Goal: Task Accomplishment & Management: Manage account settings

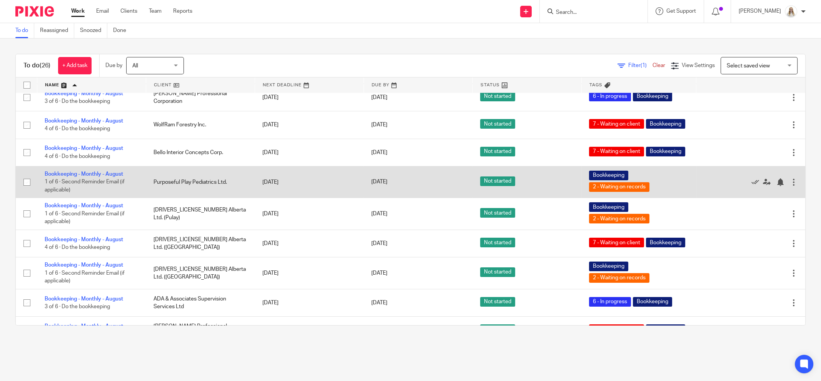
scroll to position [144, 0]
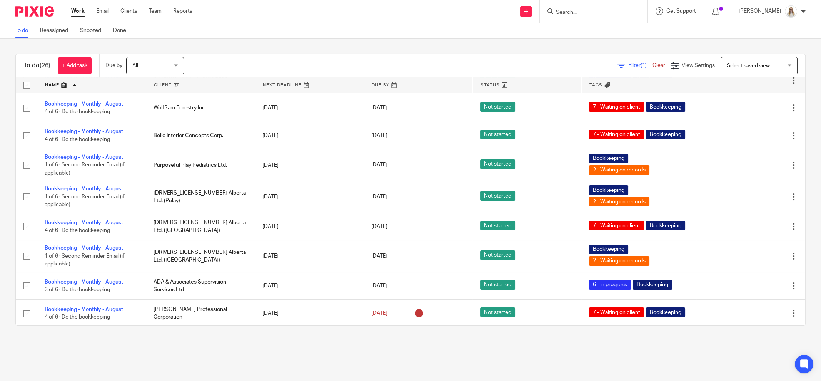
click at [604, 14] on input "Search" at bounding box center [589, 12] width 69 height 7
click at [595, 13] on input "Search" at bounding box center [589, 12] width 69 height 7
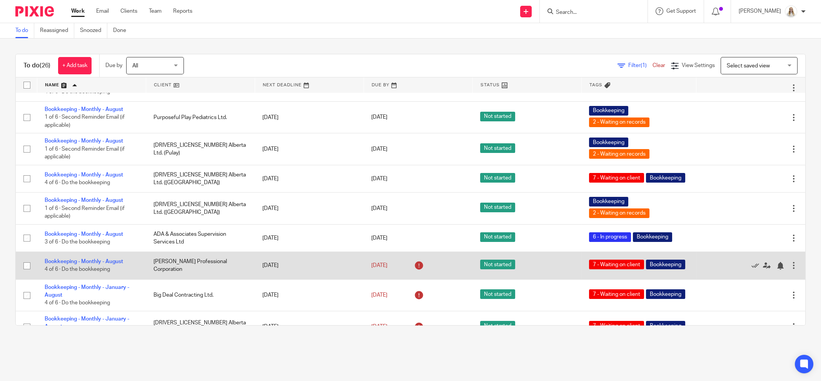
scroll to position [241, 0]
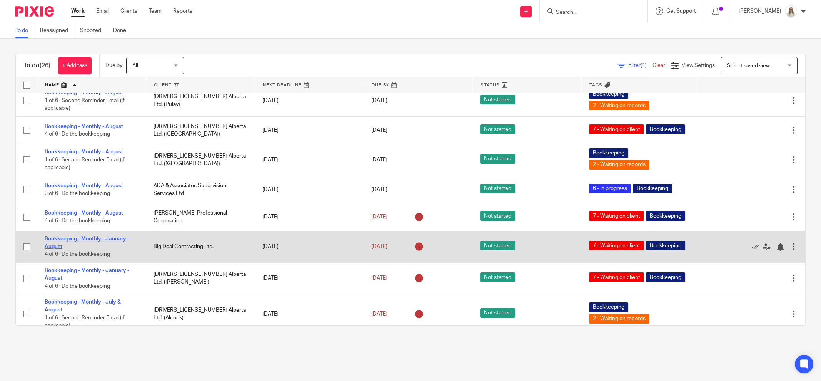
click at [85, 249] on link "Bookkeeping - Monthly - January - August" at bounding box center [87, 242] width 85 height 13
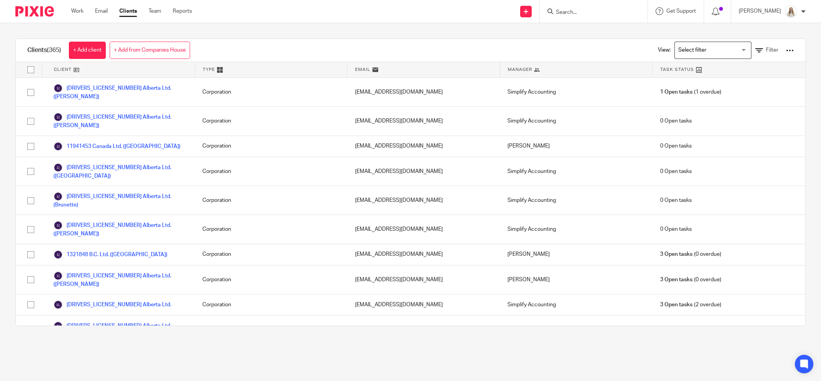
click at [704, 54] on input "Search for option" at bounding box center [711, 49] width 71 height 13
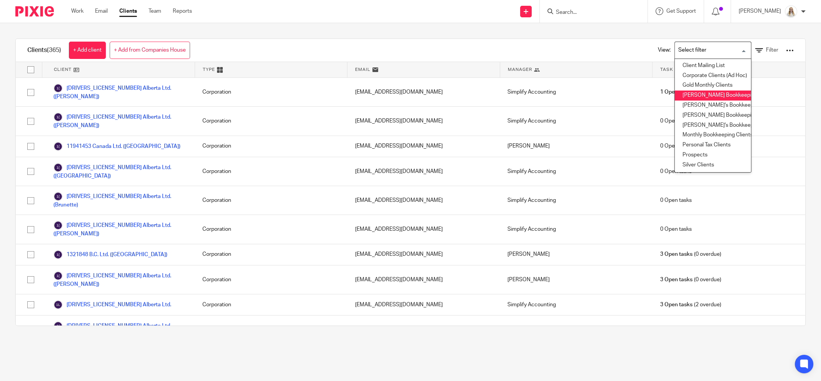
click at [697, 92] on li "Haley's Bookkeeping Clients" at bounding box center [713, 95] width 76 height 10
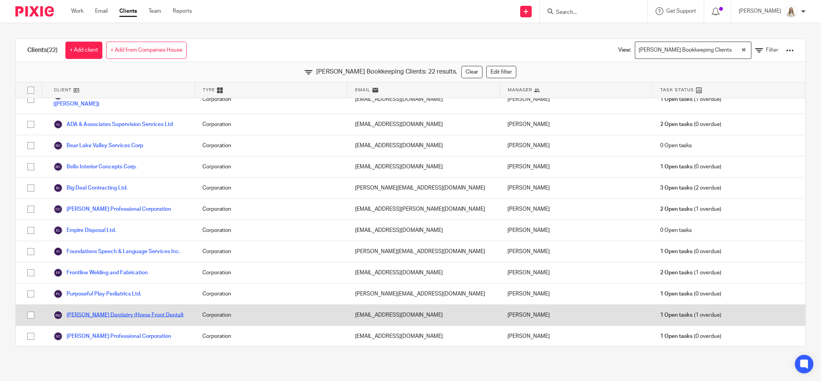
scroll to position [245, 0]
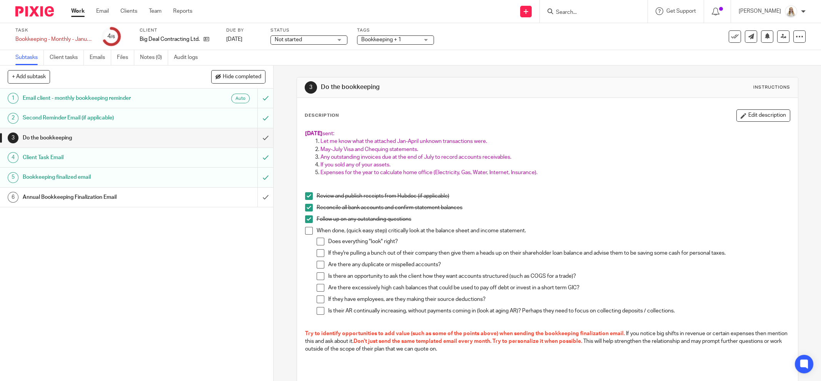
click at [561, 174] on p "Expenses for the year to calculate home office (Electricity, Gas, Water, Intern…" at bounding box center [556, 173] width 470 height 8
click at [592, 14] on input "Search" at bounding box center [589, 12] width 69 height 7
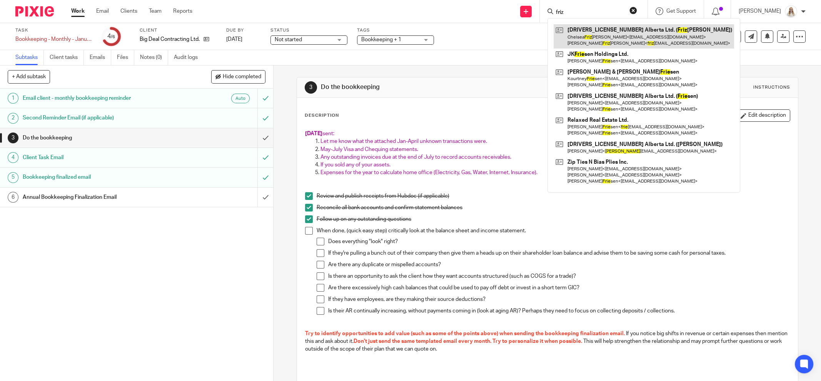
type input "friz"
click at [592, 40] on link at bounding box center [644, 36] width 181 height 24
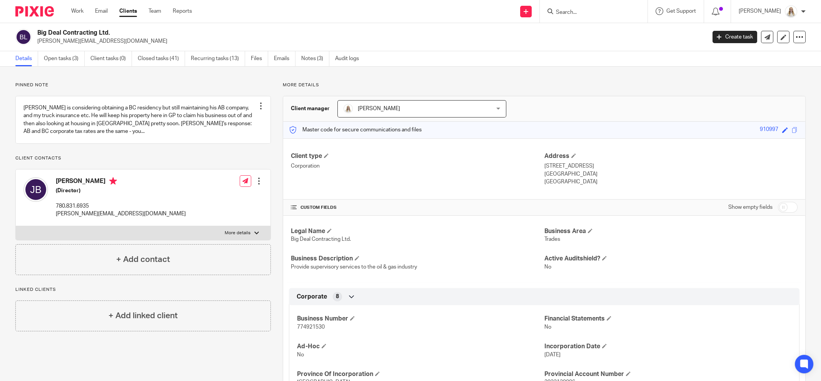
click at [453, 32] on h2 "Big Deal Contracting Ltd." at bounding box center [302, 33] width 531 height 8
click at [74, 55] on link "Open tasks (3)" at bounding box center [64, 58] width 41 height 15
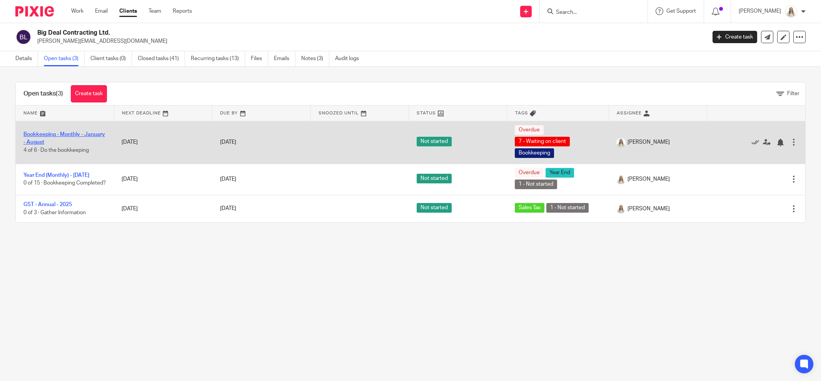
click at [43, 139] on link "Bookkeeping - Monthly - January - August" at bounding box center [64, 138] width 82 height 13
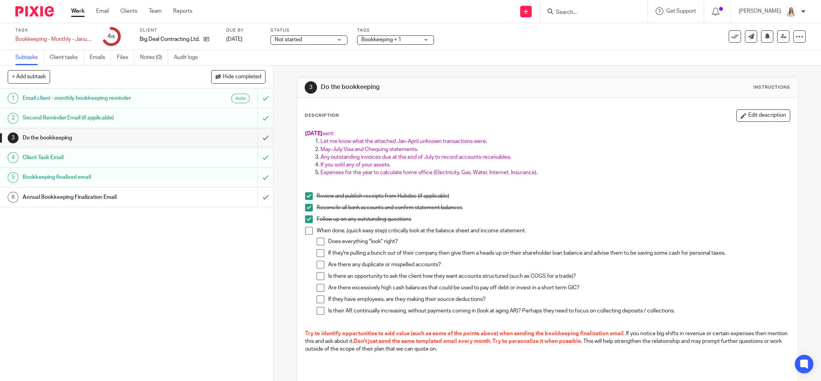
click at [360, 38] on div "Bookkeeping + 1" at bounding box center [395, 39] width 77 height 9
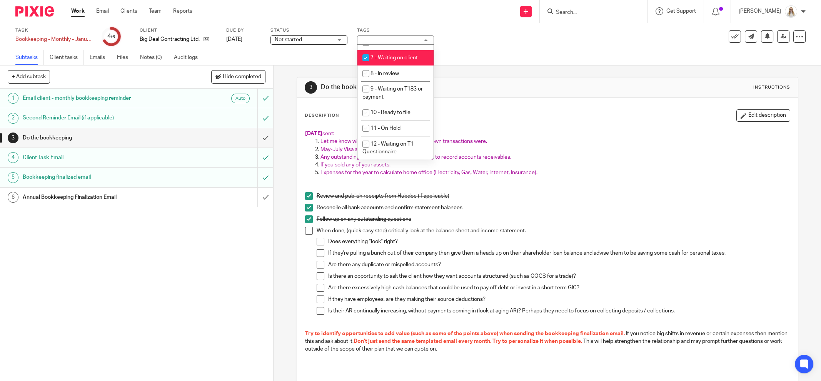
scroll to position [314, 0]
click at [405, 59] on span "7 - Waiting on client" at bounding box center [394, 56] width 47 height 5
checkbox input "false"
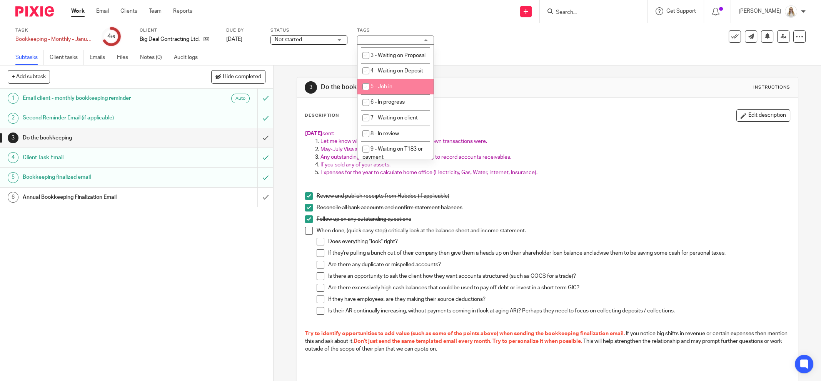
scroll to position [218, 0]
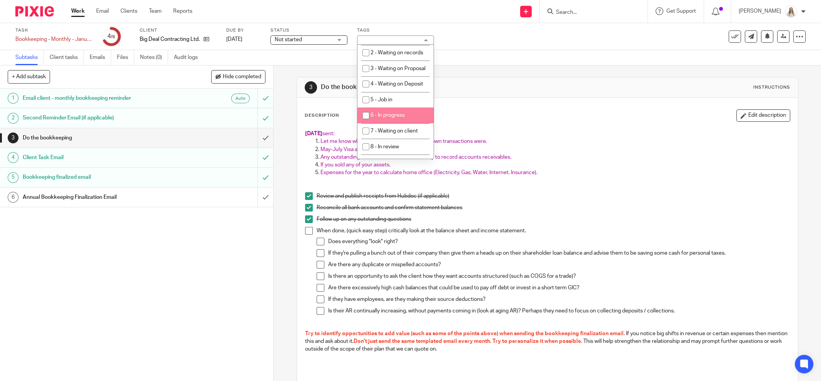
click at [395, 123] on li "6 - In progress" at bounding box center [396, 115] width 76 height 16
checkbox input "true"
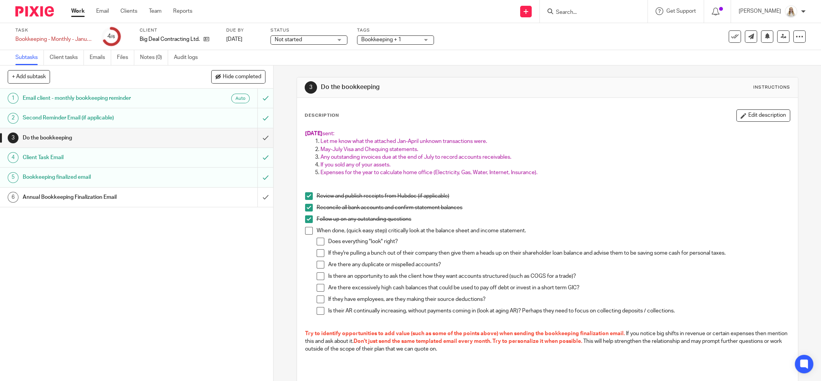
drag, startPoint x: 505, startPoint y: 126, endPoint x: 558, endPoint y: 114, distance: 54.1
click at [513, 126] on div "Aug 28 sent: Let me know what the attached Jan-April unknown transactions were.…" at bounding box center [547, 250] width 493 height 248
click at [739, 117] on button "Edit description" at bounding box center [764, 115] width 54 height 12
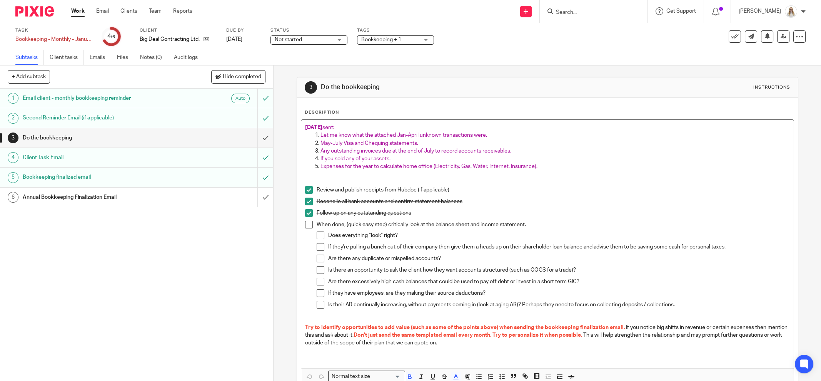
drag, startPoint x: 353, startPoint y: 124, endPoint x: 297, endPoint y: 126, distance: 56.2
click at [301, 127] on div "Aug 28 sent: Let me know what the attached Jan-April unknown transactions were.…" at bounding box center [547, 244] width 493 height 248
click at [543, 167] on p "Expenses for the year to calculate home office (Electricity, Gas, Water, Intern…" at bounding box center [556, 166] width 470 height 8
click at [343, 125] on p at bounding box center [547, 128] width 485 height 8
drag, startPoint x: 343, startPoint y: 125, endPoint x: 270, endPoint y: 125, distance: 73.1
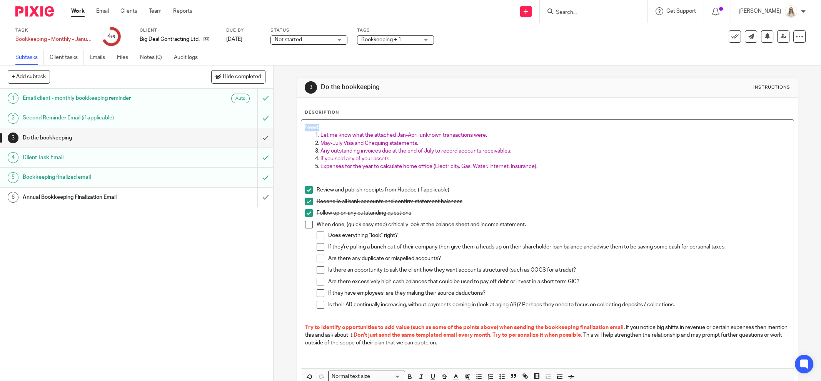
click at [270, 125] on div "+ Add subtask Hide completed Cancel + Add 1 Email client - monthly bookkeeping …" at bounding box center [410, 222] width 821 height 315
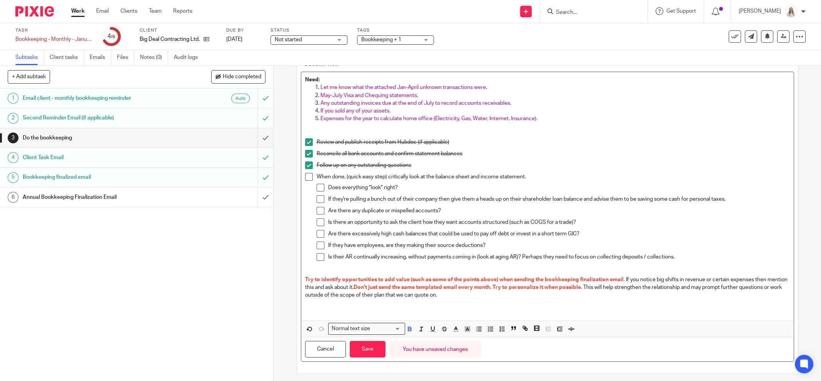
scroll to position [50, 0]
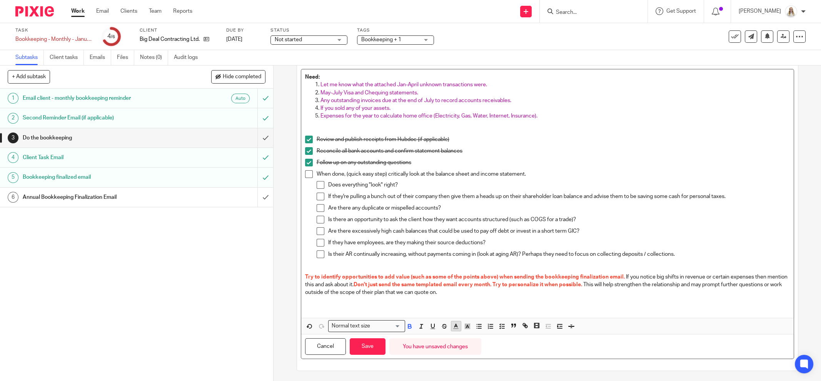
click at [453, 323] on icon "button" at bounding box center [456, 326] width 7 height 7
click at [518, 349] on li "color:#AB149E" at bounding box center [520, 351] width 6 height 6
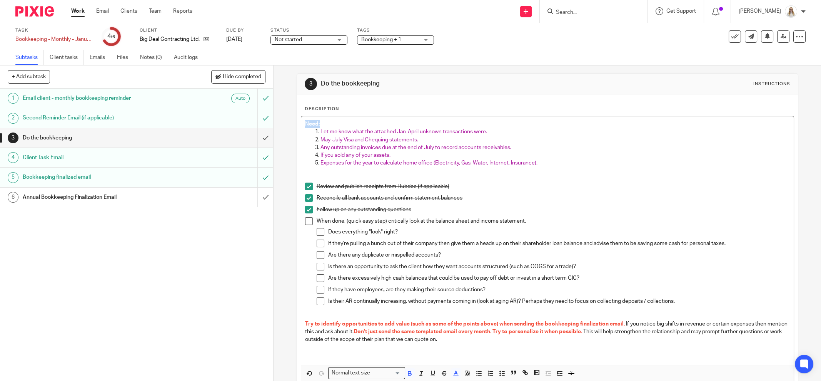
scroll to position [0, 0]
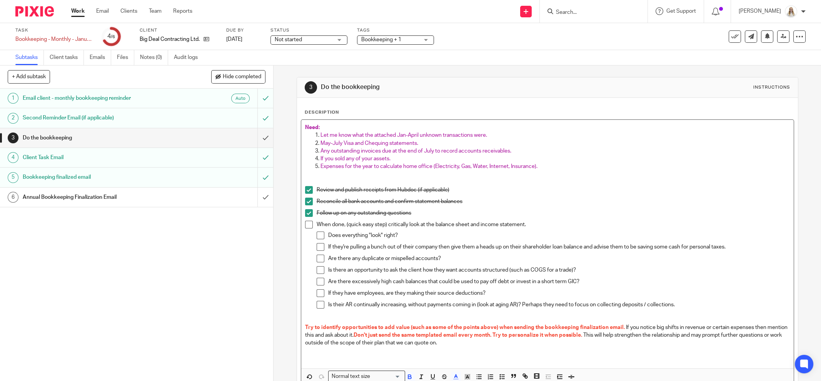
drag, startPoint x: 554, startPoint y: 227, endPoint x: 556, endPoint y: 206, distance: 20.9
click at [553, 227] on p "When done, (quick easy step) critically look at the balance sheet and income st…" at bounding box center [553, 225] width 473 height 8
click at [524, 134] on p "Let me know what the attached Jan-April unknown transactions were." at bounding box center [556, 135] width 470 height 8
drag, startPoint x: 494, startPoint y: 134, endPoint x: 317, endPoint y: 137, distance: 177.5
click at [321, 137] on li "Let me know what the attached Jan-April unknown transactions were." at bounding box center [556, 135] width 470 height 8
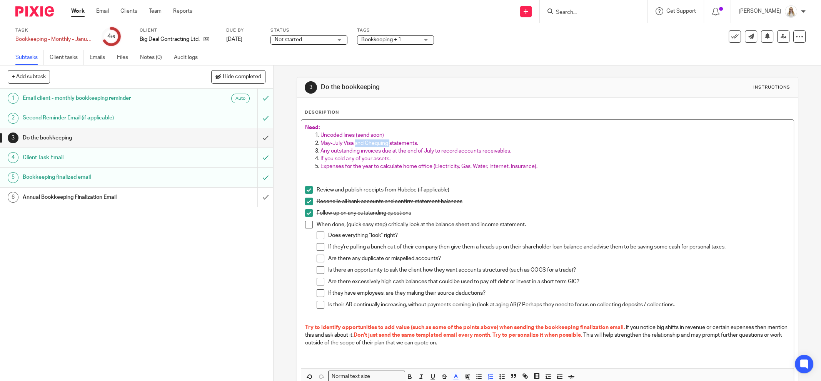
drag, startPoint x: 386, startPoint y: 142, endPoint x: 352, endPoint y: 143, distance: 34.3
click at [352, 143] on span "May-July Visa and Chequing statements." at bounding box center [370, 142] width 98 height 5
drag, startPoint x: 339, startPoint y: 141, endPoint x: 348, endPoint y: 145, distance: 9.8
click at [331, 141] on span "May-July Visa statements." at bounding box center [352, 142] width 63 height 5
click at [388, 142] on p "May-Aug Visa statements." at bounding box center [556, 143] width 470 height 8
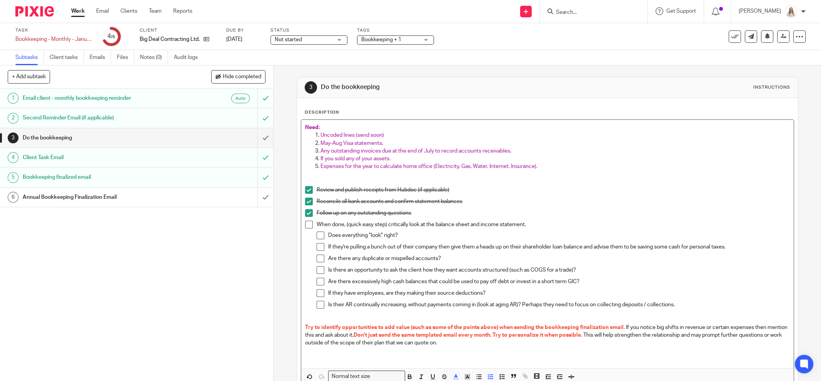
click at [397, 153] on p "Any outstanding invoices due at the end of July to record accounts receivables." at bounding box center [556, 151] width 470 height 8
drag, startPoint x: 517, startPoint y: 152, endPoint x: 318, endPoint y: 151, distance: 199.8
click at [321, 151] on p "Any outstanding invoices due at the end of July to record accounts receivables." at bounding box center [556, 151] width 470 height 8
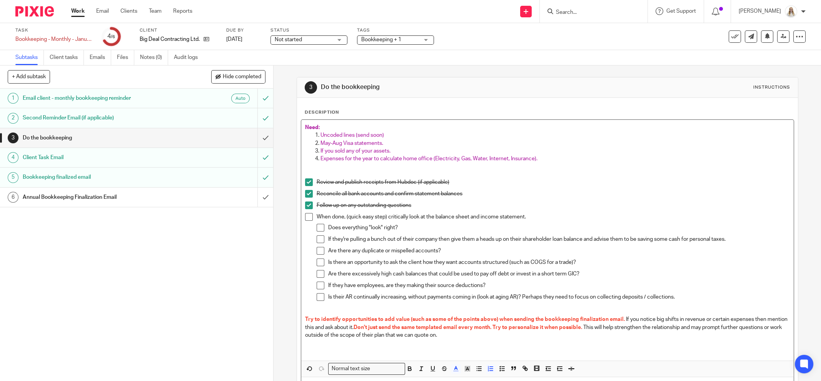
drag, startPoint x: 390, startPoint y: 150, endPoint x: 313, endPoint y: 151, distance: 77.0
click at [321, 151] on li "If you sold any of your assets." at bounding box center [556, 151] width 470 height 8
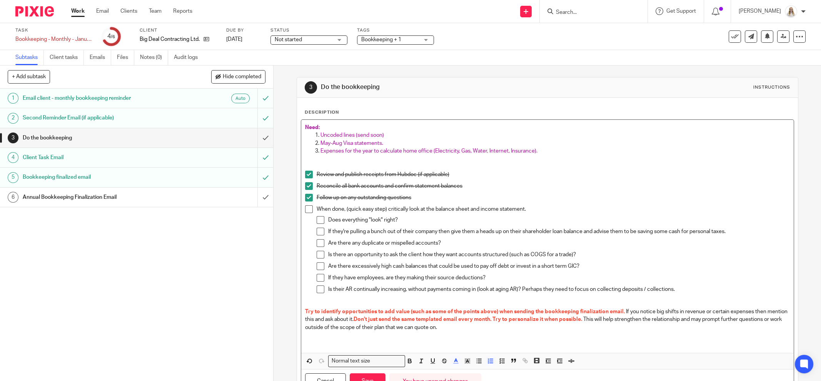
click at [321, 150] on li "Expenses for the year to calculate home office (Electricity, Gas, Water, Intern…" at bounding box center [556, 151] width 470 height 8
click at [540, 153] on p "Expenses for the year to calculate home office (Electricity, Gas, Water, Intern…" at bounding box center [556, 151] width 470 height 8
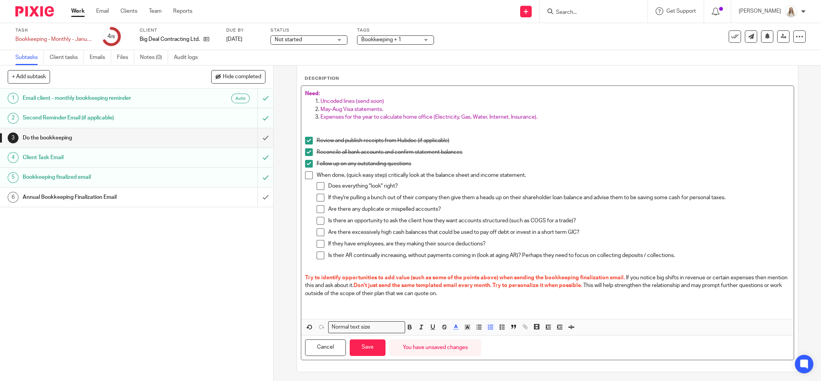
scroll to position [35, 0]
click at [367, 338] on button "Save" at bounding box center [368, 346] width 36 height 17
click at [369, 345] on button "Save" at bounding box center [368, 346] width 36 height 17
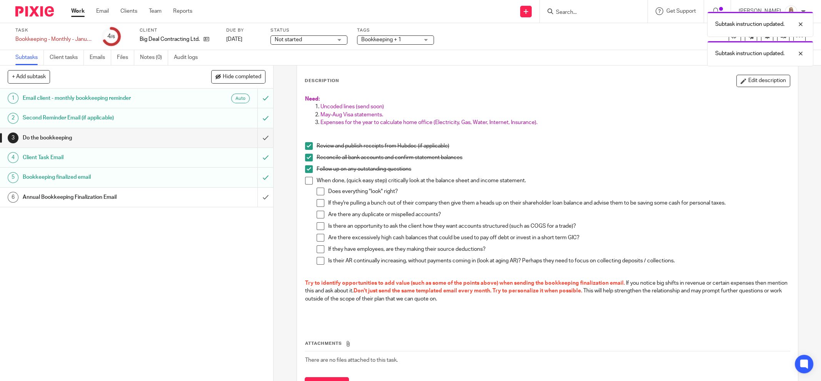
drag, startPoint x: 764, startPoint y: 80, endPoint x: 718, endPoint y: 92, distance: 48.1
click at [764, 80] on button "Edit description" at bounding box center [764, 81] width 54 height 12
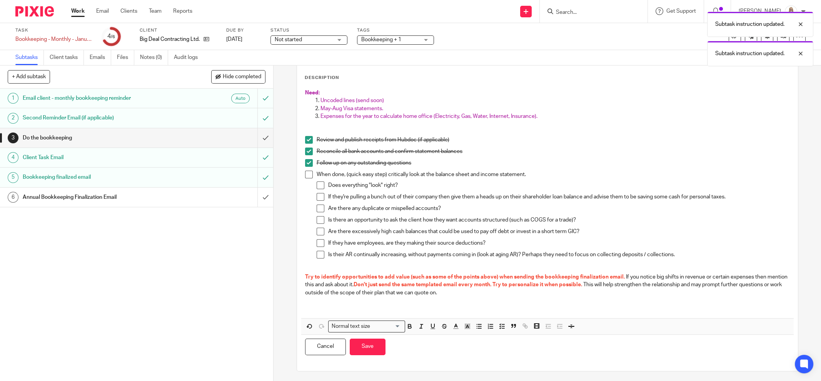
scroll to position [0, 0]
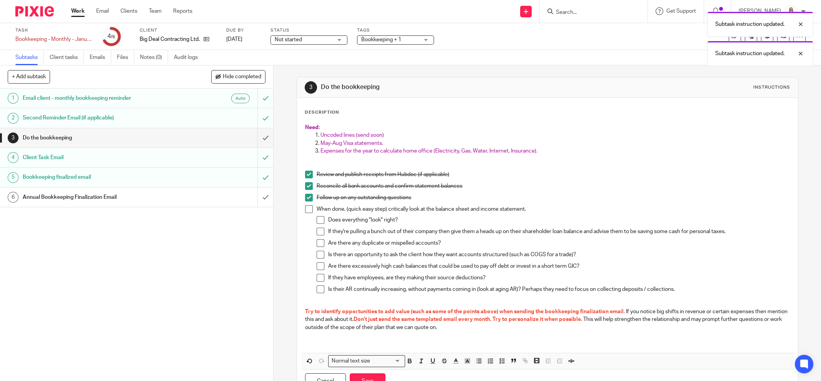
click at [343, 161] on p at bounding box center [547, 159] width 485 height 8
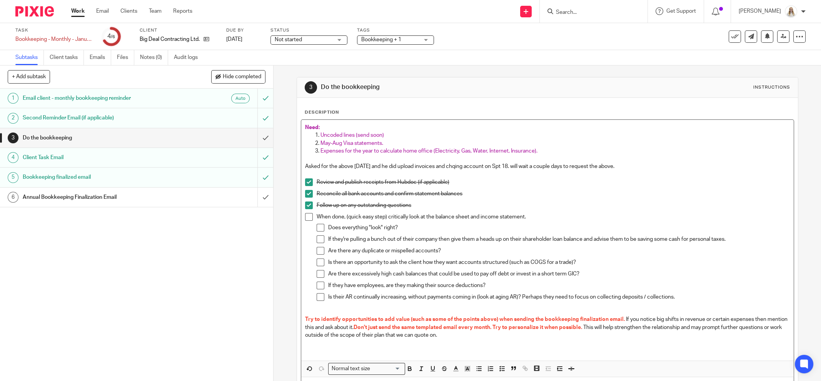
click at [495, 166] on p "Asked for the above Aug 28 and he did upload invoices and chqing account on Spt…" at bounding box center [547, 166] width 485 height 8
click at [642, 171] on p at bounding box center [547, 175] width 485 height 8
drag, startPoint x: 630, startPoint y: 166, endPoint x: 294, endPoint y: 159, distance: 336.1
click at [297, 165] on div "Description Need: Uncoded lines (send soon) May-Aug Visa statements. Expenses f…" at bounding box center [547, 255] width 501 height 315
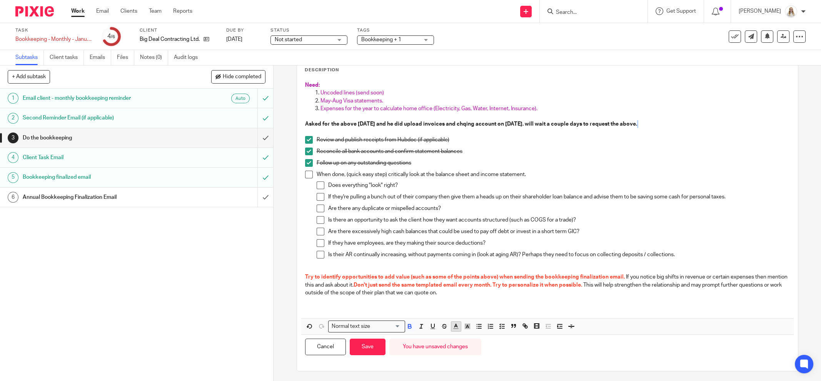
click at [455, 324] on polyline "button" at bounding box center [456, 325] width 3 height 3
click at [518, 350] on li "color:#AB149E" at bounding box center [520, 352] width 6 height 6
click at [376, 347] on button "Save" at bounding box center [368, 346] width 36 height 17
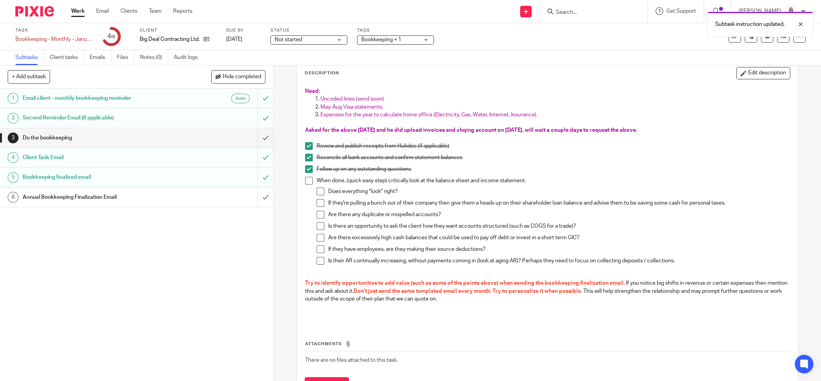
scroll to position [0, 0]
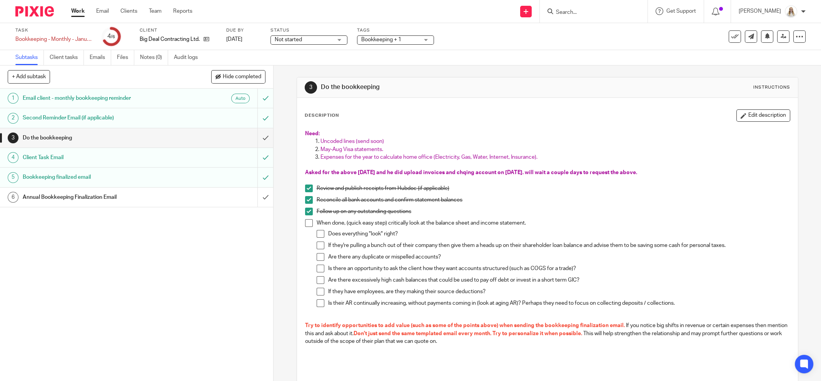
click at [381, 39] on span "Bookkeeping + 1" at bounding box center [381, 39] width 40 height 5
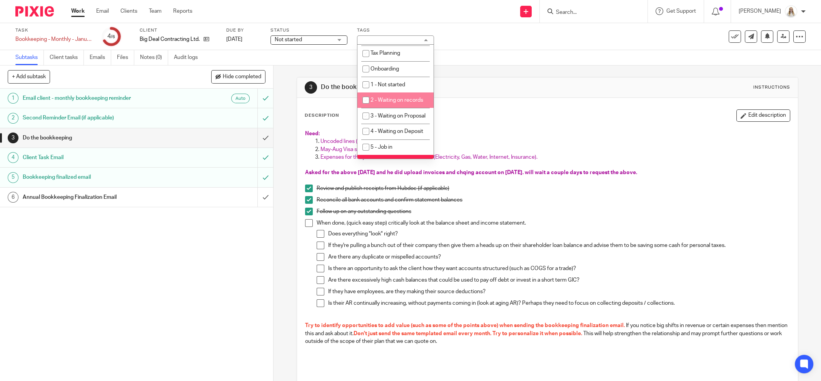
scroll to position [170, 0]
click at [523, 39] on div "Task Bookkeeping - Monthly - January - August Save Bookkeeping - Monthly - Janu…" at bounding box center [344, 36] width 659 height 18
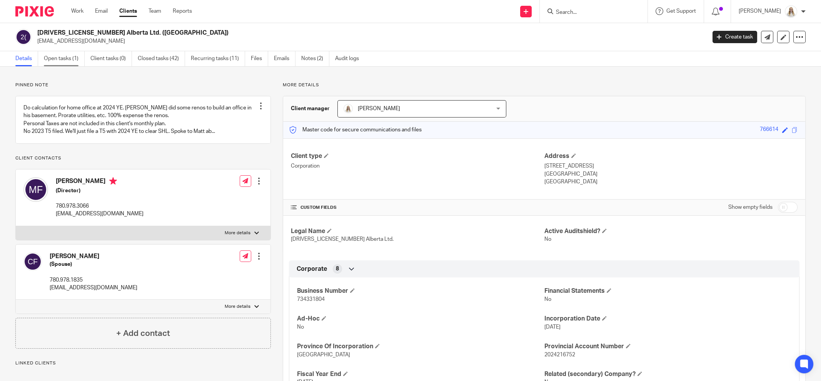
click at [81, 54] on link "Open tasks (1)" at bounding box center [64, 58] width 41 height 15
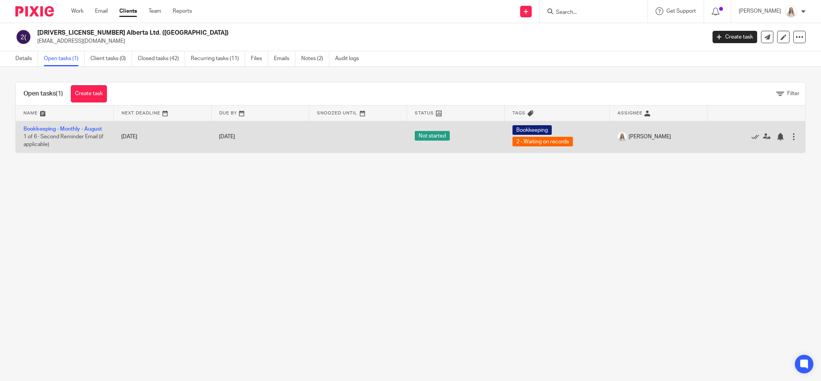
click at [56, 132] on td "Bookkeeping - Monthly - [DATE] of 6 · Second Reminder Email (if applicable)" at bounding box center [65, 137] width 98 height 32
click at [57, 130] on link "Bookkeeping - Monthly - August" at bounding box center [62, 128] width 79 height 5
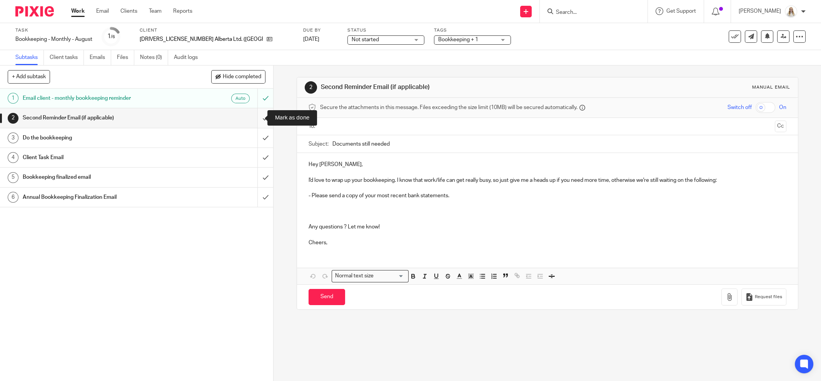
click at [252, 115] on input "submit" at bounding box center [136, 117] width 273 height 19
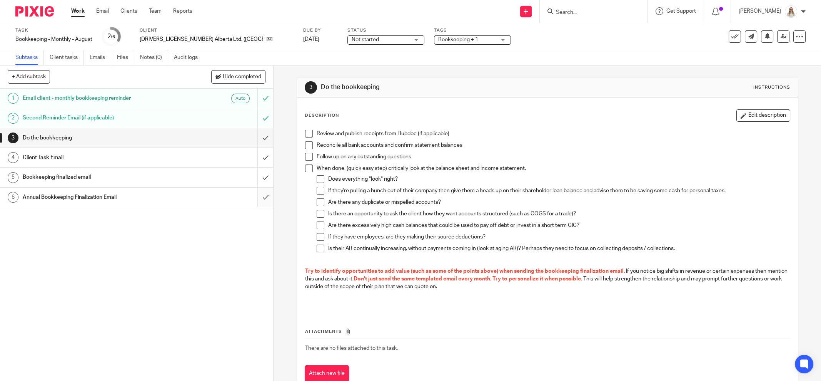
click at [255, 195] on input "submit" at bounding box center [136, 196] width 273 height 19
click at [434, 40] on div "Bookkeeping + 1" at bounding box center [472, 39] width 77 height 9
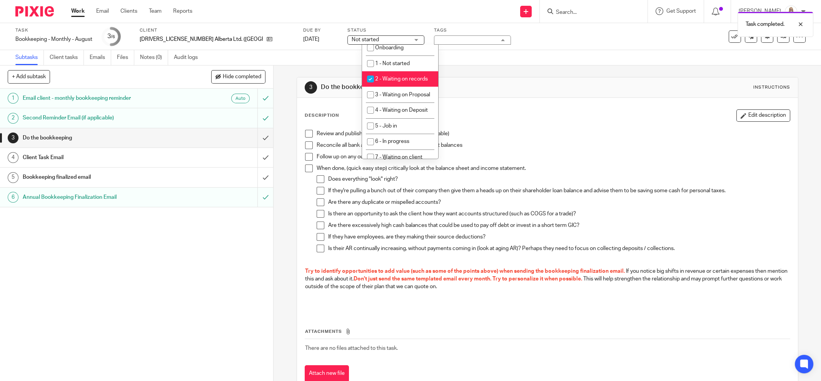
click at [401, 85] on li "2 - Waiting on records" at bounding box center [400, 79] width 76 height 16
checkbox input "false"
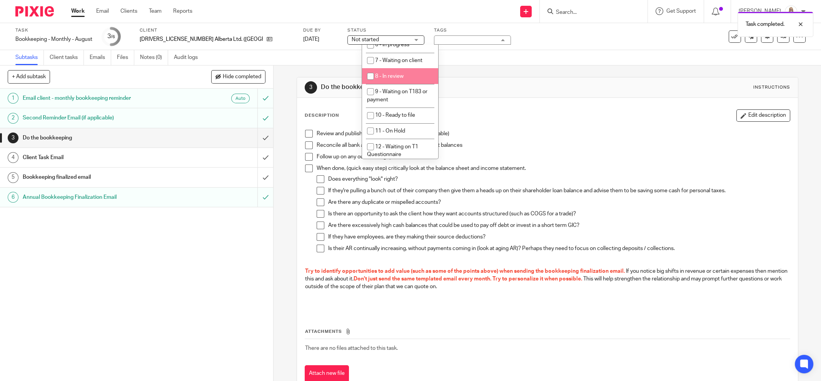
scroll to position [241, 0]
click at [402, 85] on li "5 - Job in" at bounding box center [400, 78] width 76 height 16
checkbox input "true"
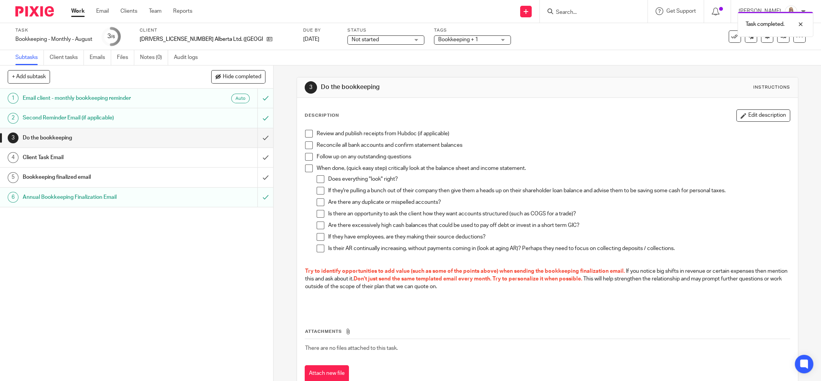
drag, startPoint x: 526, startPoint y: 65, endPoint x: 417, endPoint y: 2, distance: 125.6
click at [526, 64] on div "Subtasks Client tasks Emails Files Notes (0) Audit logs" at bounding box center [410, 57] width 821 height 15
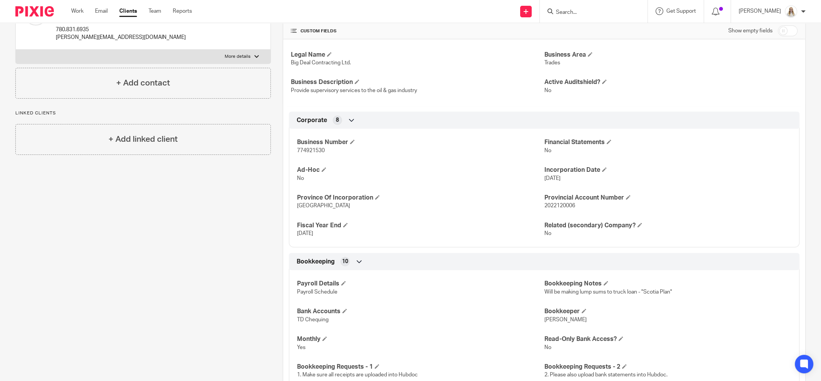
scroll to position [192, 0]
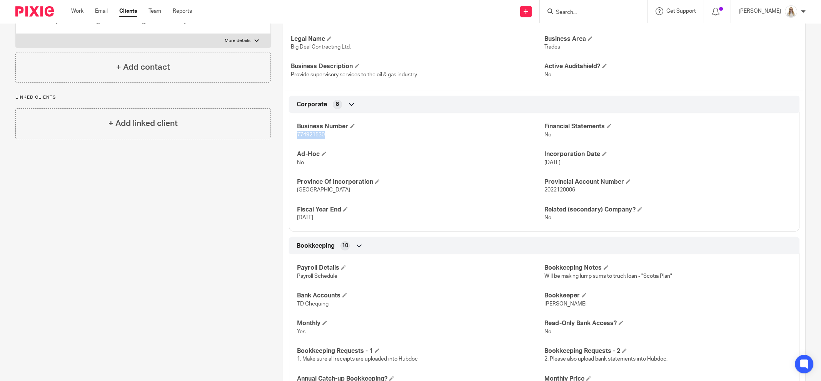
drag, startPoint x: 324, startPoint y: 134, endPoint x: 295, endPoint y: 134, distance: 29.3
click at [297, 134] on p "774921530" at bounding box center [420, 135] width 247 height 8
click at [410, 150] on h4 "Ad-Hoc" at bounding box center [420, 154] width 247 height 8
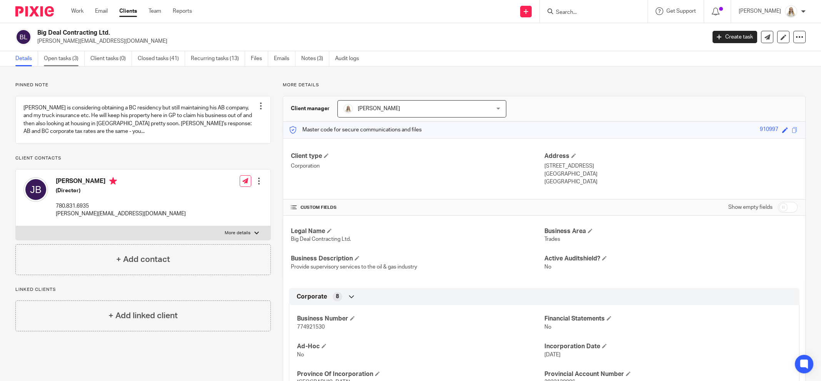
click at [63, 57] on link "Open tasks (3)" at bounding box center [64, 58] width 41 height 15
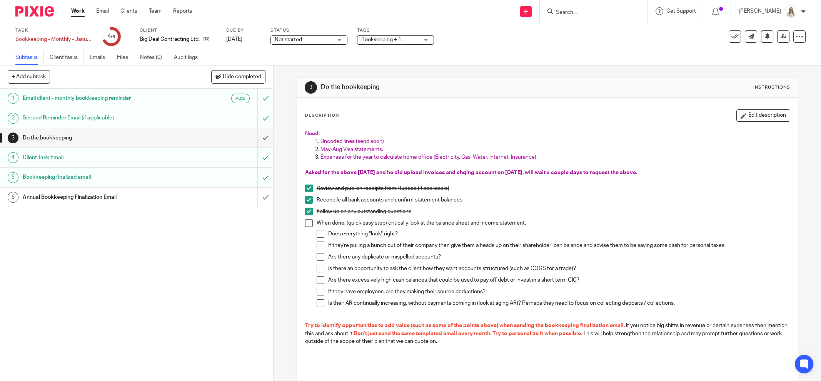
drag, startPoint x: 740, startPoint y: 114, endPoint x: 632, endPoint y: 119, distance: 108.3
click at [740, 114] on button "Edit description" at bounding box center [764, 115] width 54 height 12
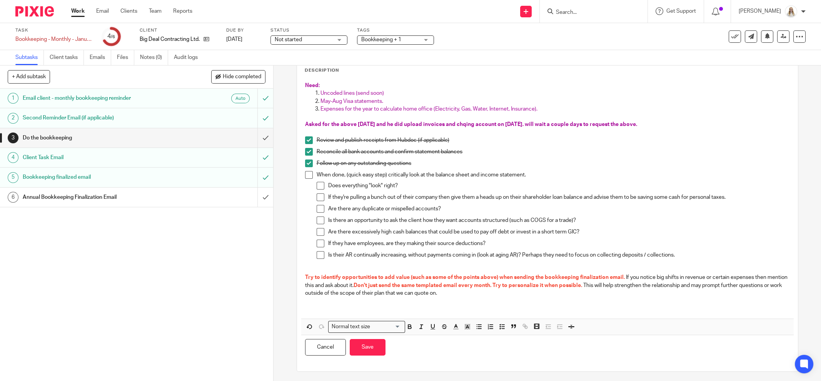
scroll to position [42, 0]
click at [561, 105] on p "Expenses for the year to calculate home office (Electricity, Gas, Water, Intern…" at bounding box center [556, 109] width 470 height 8
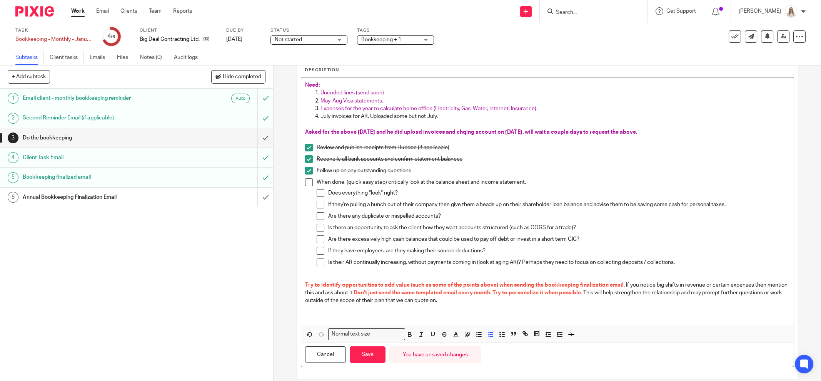
drag, startPoint x: 459, startPoint y: 115, endPoint x: 313, endPoint y: 117, distance: 146.7
click at [321, 117] on li "July invoices for AR. Uploaded some but not July." at bounding box center [556, 116] width 470 height 8
click at [453, 333] on icon "button" at bounding box center [456, 334] width 7 height 7
click at [517, 359] on li "color:#AB149E" at bounding box center [520, 359] width 6 height 6
click at [372, 352] on button "Save" at bounding box center [368, 354] width 36 height 17
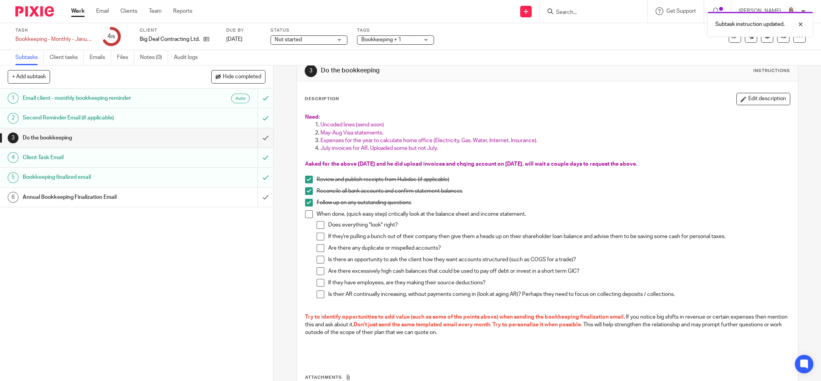
scroll to position [0, 0]
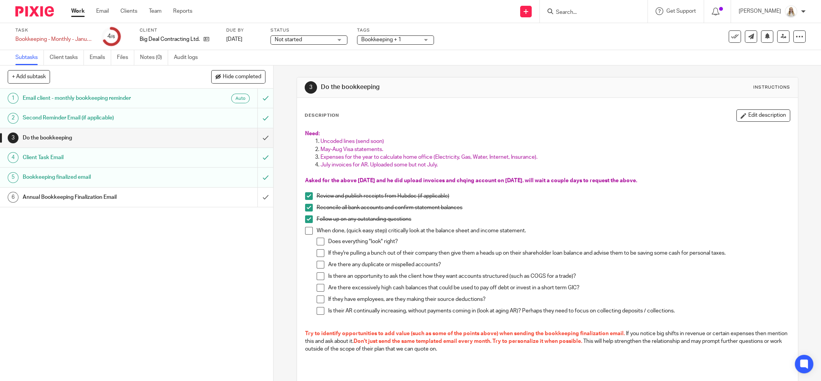
drag, startPoint x: 601, startPoint y: 83, endPoint x: 793, endPoint y: 67, distance: 192.4
click at [604, 83] on div "3 Do the bookkeeping Instructions" at bounding box center [548, 87] width 486 height 12
click at [402, 40] on span "Bookkeeping + 1" at bounding box center [390, 40] width 58 height 8
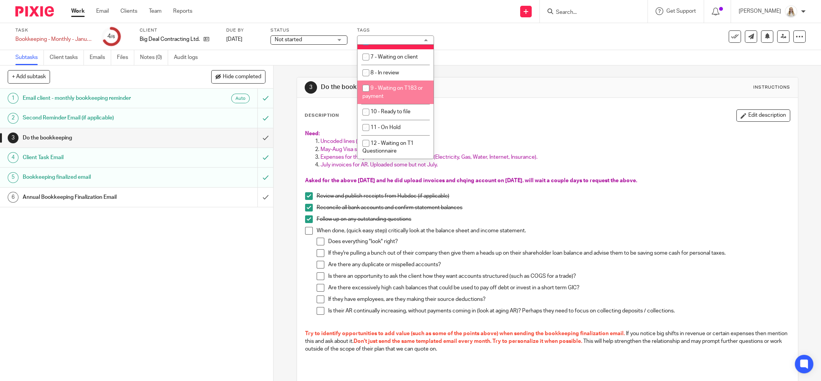
scroll to position [266, 0]
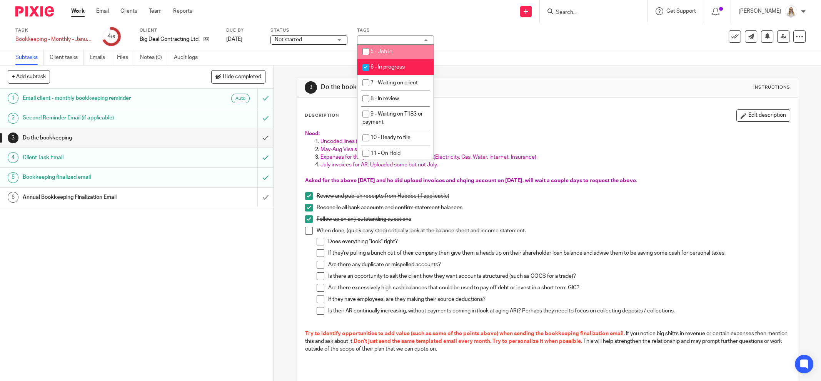
click at [533, 36] on div "Task Bookkeeping - Monthly - January - August Save Bookkeeping - Monthly - Janu…" at bounding box center [344, 36] width 659 height 18
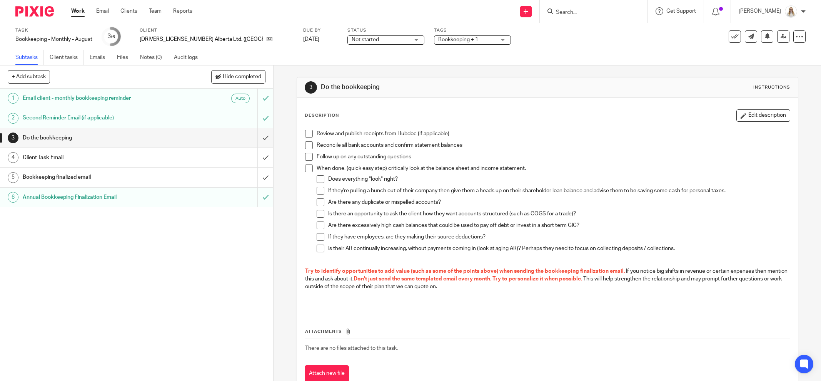
click at [438, 42] on span "Bookkeeping + 1" at bounding box center [467, 40] width 58 height 8
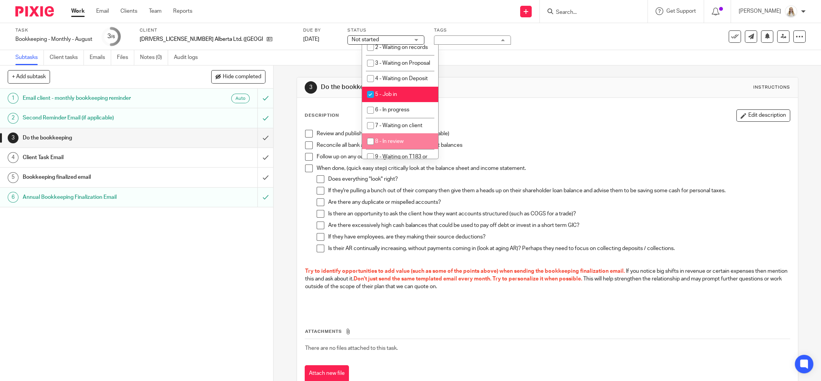
scroll to position [218, 0]
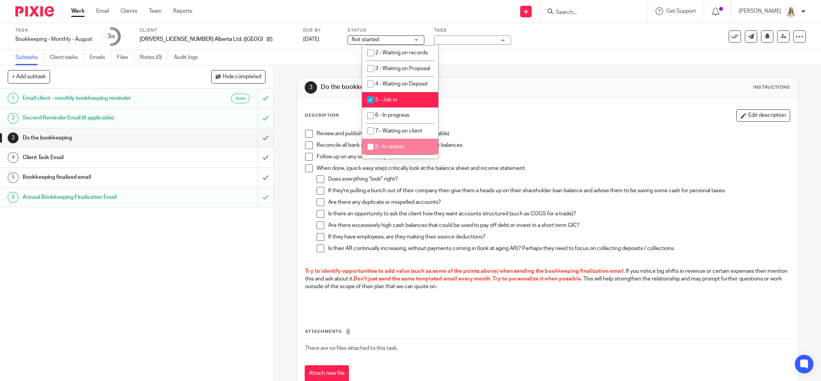
click at [510, 63] on div "Subtasks Client tasks Emails Files Notes (0) Audit logs" at bounding box center [410, 57] width 821 height 15
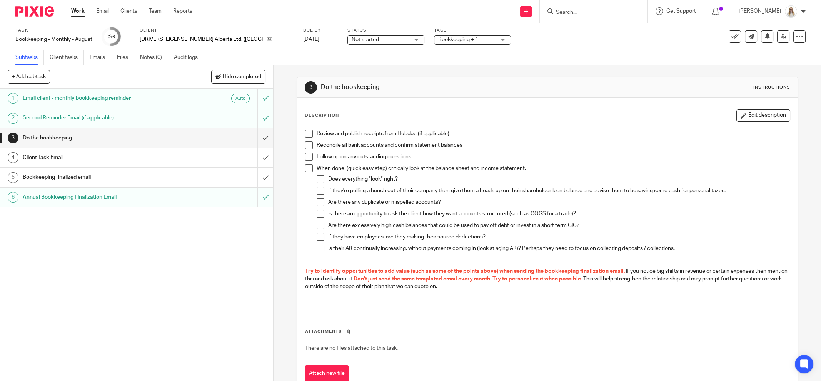
drag, startPoint x: 305, startPoint y: 133, endPoint x: 306, endPoint y: 140, distance: 7.1
click at [305, 134] on span at bounding box center [309, 134] width 8 height 8
click at [306, 144] on span at bounding box center [309, 145] width 8 height 8
click at [438, 42] on span "Bookkeeping + 1" at bounding box center [467, 40] width 58 height 8
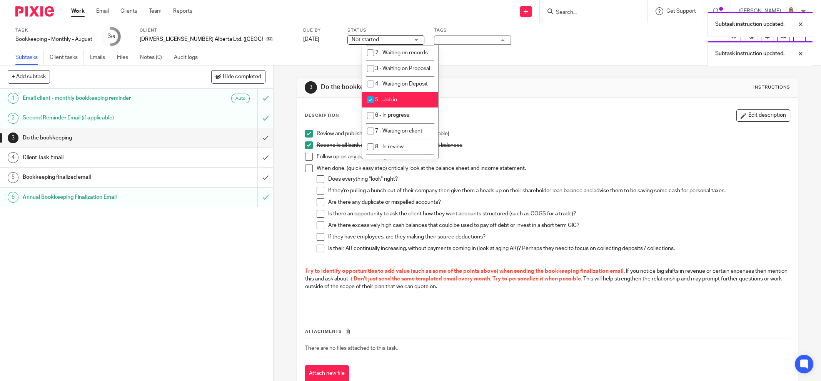
click at [402, 108] on li "5 - Job in" at bounding box center [400, 100] width 76 height 16
checkbox input "false"
drag, startPoint x: 397, startPoint y: 139, endPoint x: 556, endPoint y: 96, distance: 164.2
click at [398, 118] on span "6 - In progress" at bounding box center [392, 114] width 34 height 5
checkbox input "true"
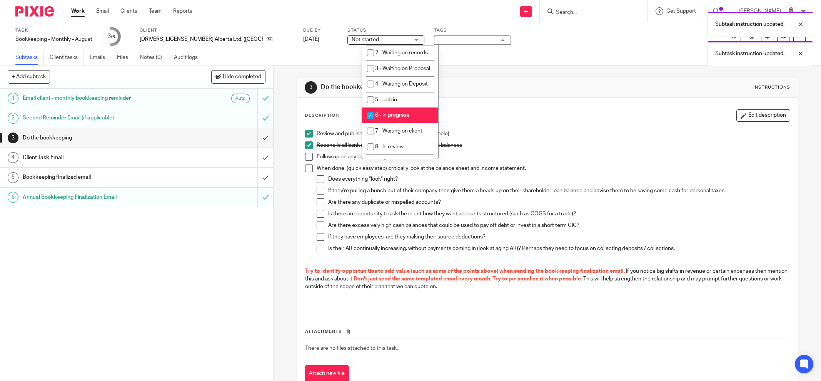
click at [584, 99] on div "Description Edit description Review and publish receipts from Hubdoc (if applic…" at bounding box center [547, 246] width 501 height 296
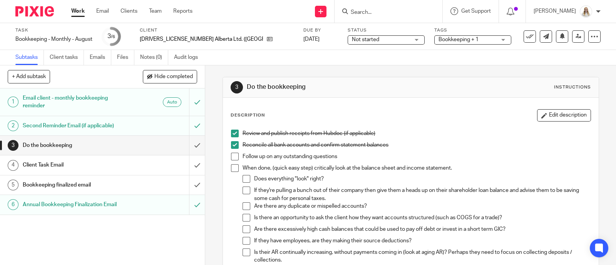
drag, startPoint x: 445, startPoint y: 43, endPoint x: 450, endPoint y: 44, distance: 5.1
click at [445, 43] on div "Task Bookkeeping - Monthly - August Save Bookkeeping - Monthly - [DATE] /6 Clie…" at bounding box center [259, 36] width 488 height 18
click at [344, 80] on div "3 Do the bookkeeping Instructions" at bounding box center [411, 87] width 376 height 20
click at [553, 112] on button "Edit description" at bounding box center [564, 115] width 54 height 12
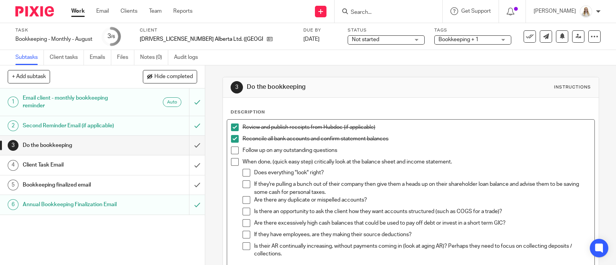
click at [358, 139] on p "Reconcile all bank accounts and confirm statement balances" at bounding box center [416, 139] width 348 height 8
drag, startPoint x: 357, startPoint y: 147, endPoint x: 363, endPoint y: 149, distance: 5.7
click at [356, 147] on p "Follow up on any outstanding questions" at bounding box center [416, 151] width 348 height 8
drag, startPoint x: 325, startPoint y: 147, endPoint x: 227, endPoint y: 151, distance: 97.5
click at [231, 151] on li "add in personally paid expenses" at bounding box center [411, 153] width 360 height 12
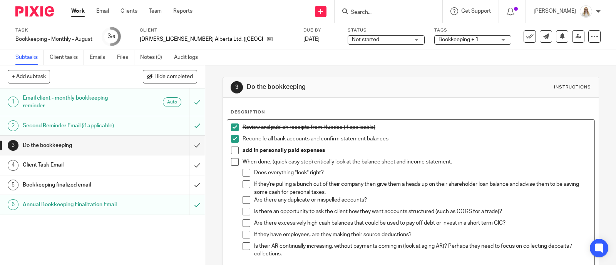
scroll to position [120, 0]
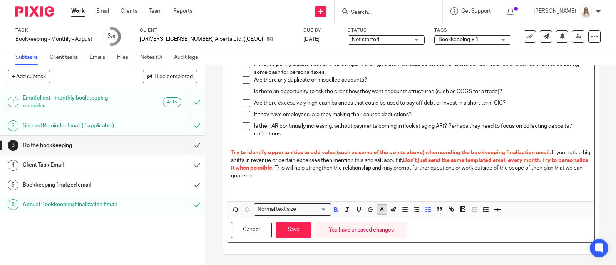
click at [381, 207] on icon "button" at bounding box center [381, 209] width 7 height 7
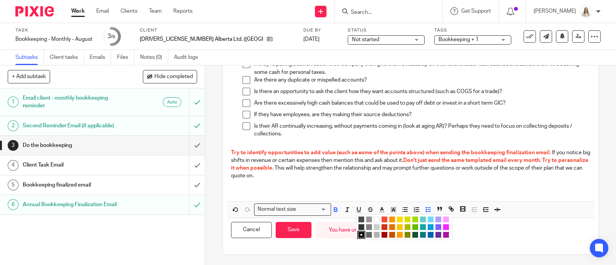
click at [443, 236] on li "color:#AB149E" at bounding box center [446, 235] width 6 height 6
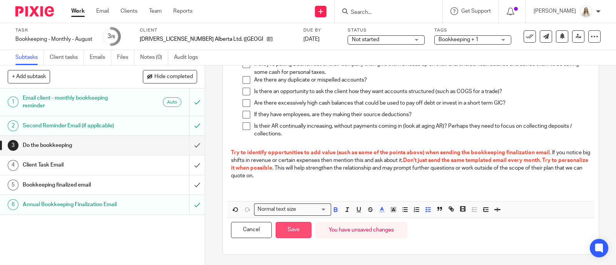
click at [298, 230] on button "Save" at bounding box center [294, 230] width 36 height 17
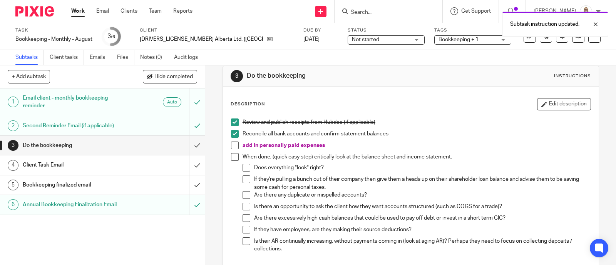
scroll to position [0, 0]
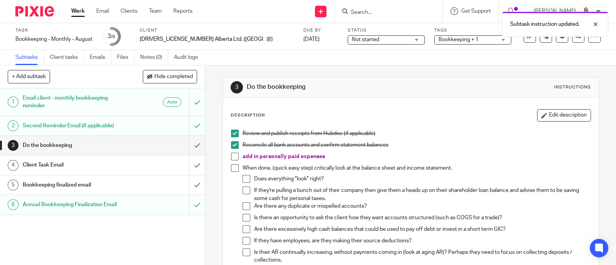
click at [470, 41] on div "Task Bookkeeping - Monthly - August Save Bookkeeping - Monthly - [DATE] /6 Clie…" at bounding box center [259, 36] width 488 height 18
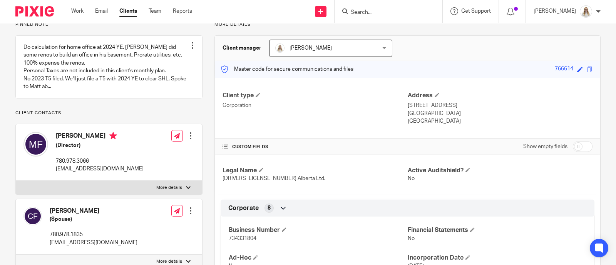
scroll to position [144, 0]
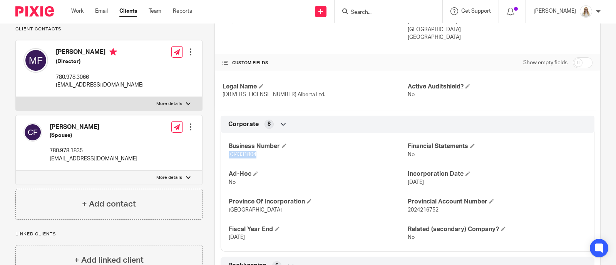
drag, startPoint x: 256, startPoint y: 156, endPoint x: 226, endPoint y: 156, distance: 29.3
click at [229, 156] on p "734331804" at bounding box center [318, 155] width 179 height 8
click at [272, 16] on div "Send new email Create task Add client Request signature Get Support Contact Sup…" at bounding box center [410, 11] width 412 height 23
click at [159, 107] on p "More details" at bounding box center [169, 104] width 26 height 6
click at [16, 97] on input "More details" at bounding box center [15, 97] width 0 height 0
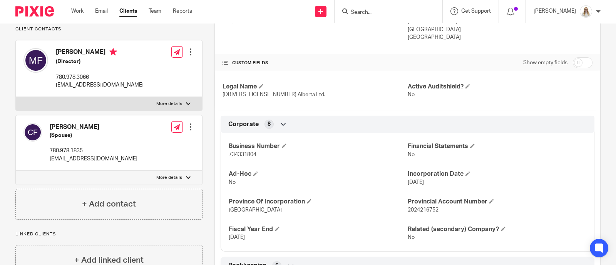
checkbox input "true"
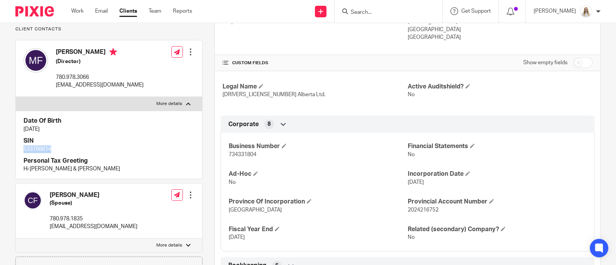
drag, startPoint x: 55, startPoint y: 161, endPoint x: 18, endPoint y: 159, distance: 36.6
click at [18, 159] on div "Date Of Birth [DATE] SIN 533766614 Personal Tax Greeting Hi [PERSON_NAME] & [PE…" at bounding box center [109, 145] width 186 height 68
copy p "533766614"
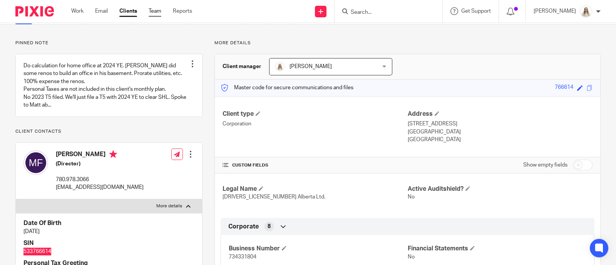
scroll to position [0, 0]
